Goal: Transaction & Acquisition: Book appointment/travel/reservation

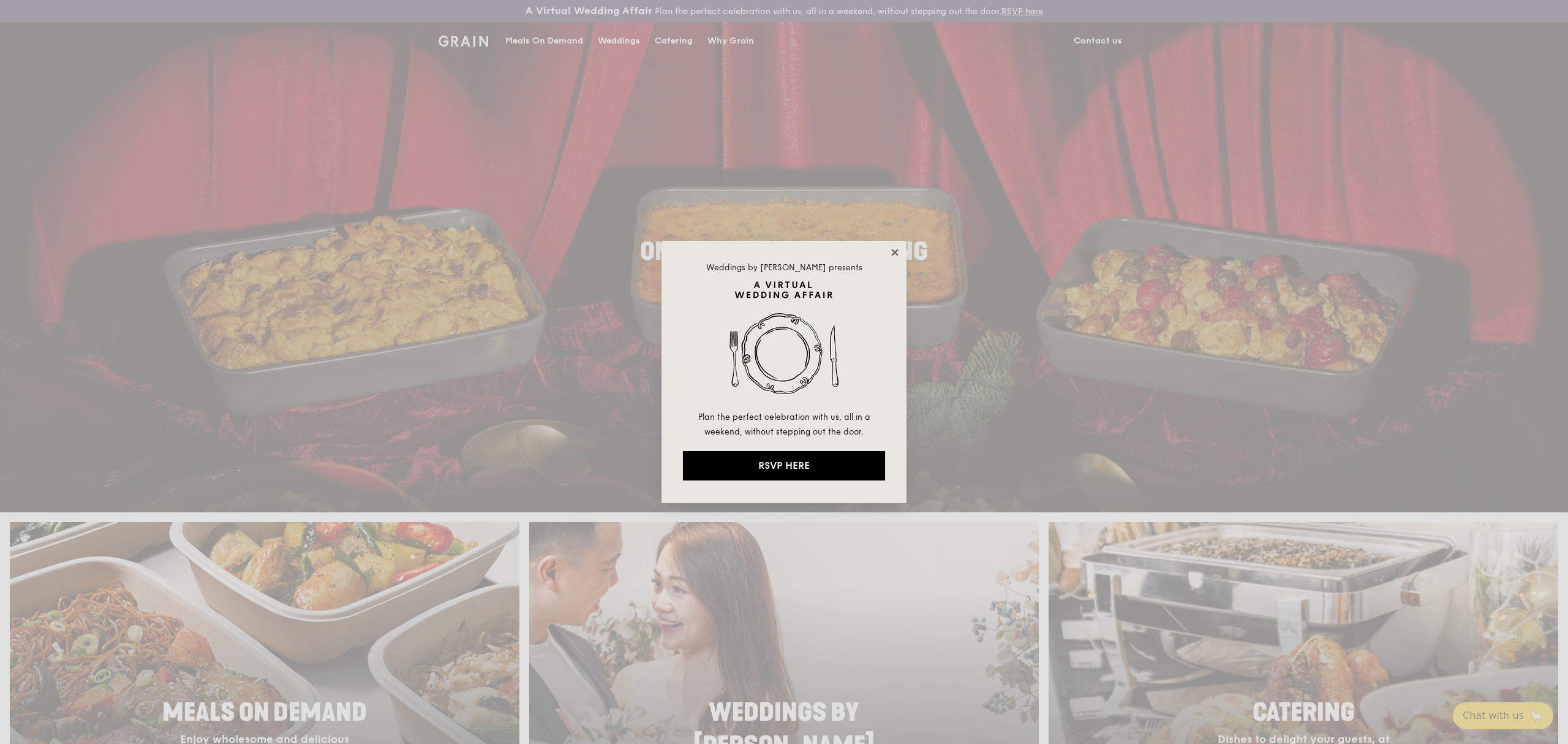
click at [892, 249] on icon at bounding box center [895, 252] width 11 height 11
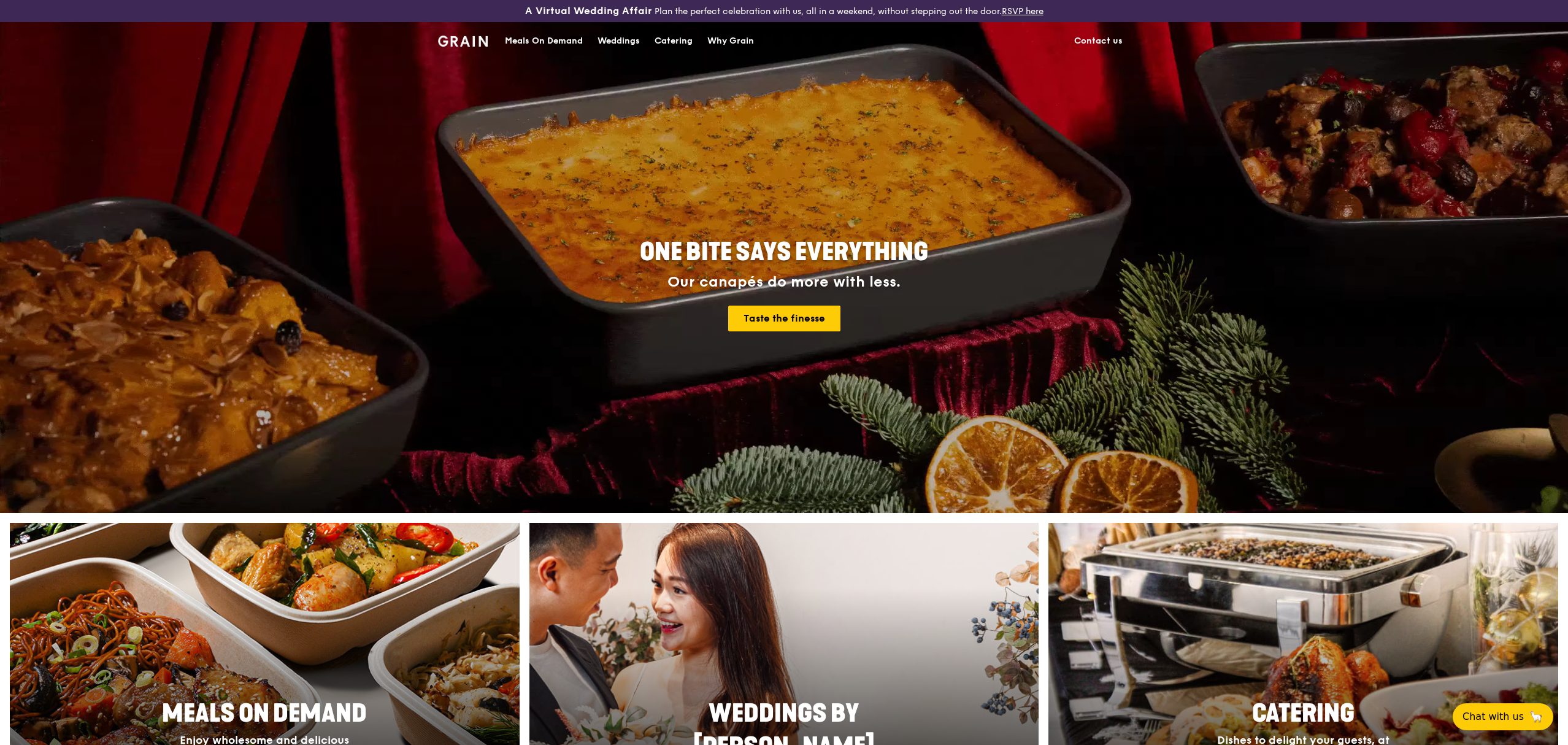
click at [666, 42] on div "Catering" at bounding box center [674, 41] width 38 height 37
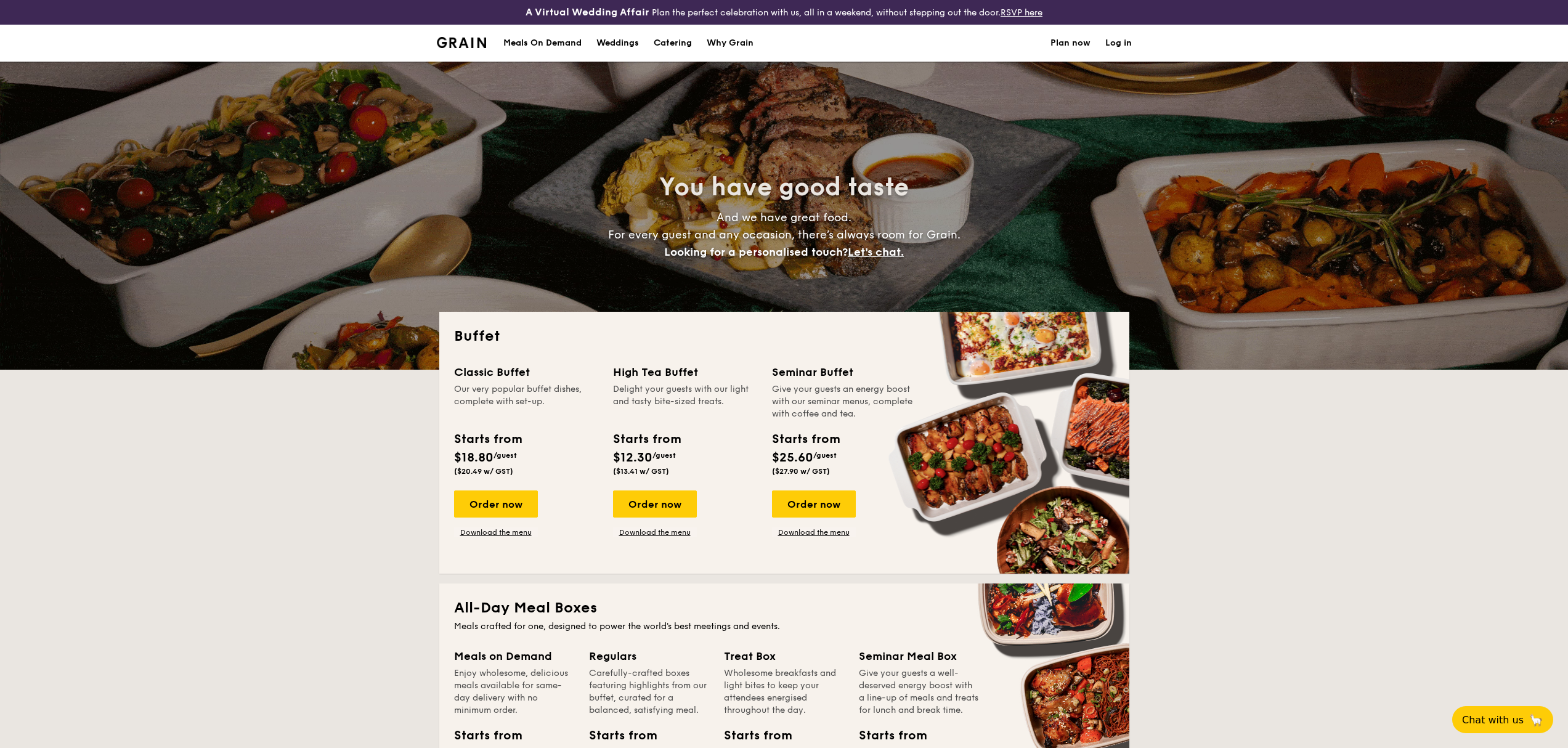
select select
click at [453, 43] on img at bounding box center [461, 43] width 50 height 11
